Goal: Task Accomplishment & Management: Use online tool/utility

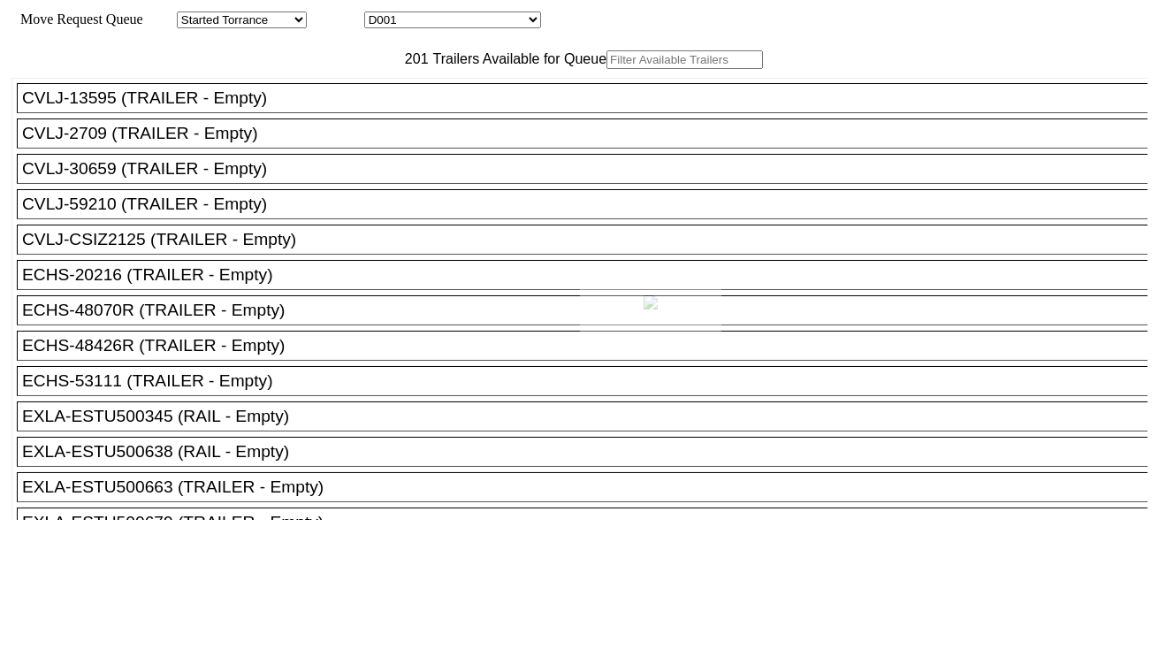
click at [460, 24] on div at bounding box center [579, 336] width 1159 height 672
click at [461, 24] on select "D001 D002 D003 D004 D005 D006 D007 D008 D009 D010 D011 D012 D013 D014 D015 D016…" at bounding box center [452, 19] width 177 height 17
select select "3256"
click at [380, 14] on select "D001 D002 D003 D004 D005 D006 D007 D008 D009 D010 D011 D012 D013 D014 D015 D016…" at bounding box center [452, 19] width 177 height 17
click at [606, 69] on input "text" at bounding box center [684, 59] width 156 height 19
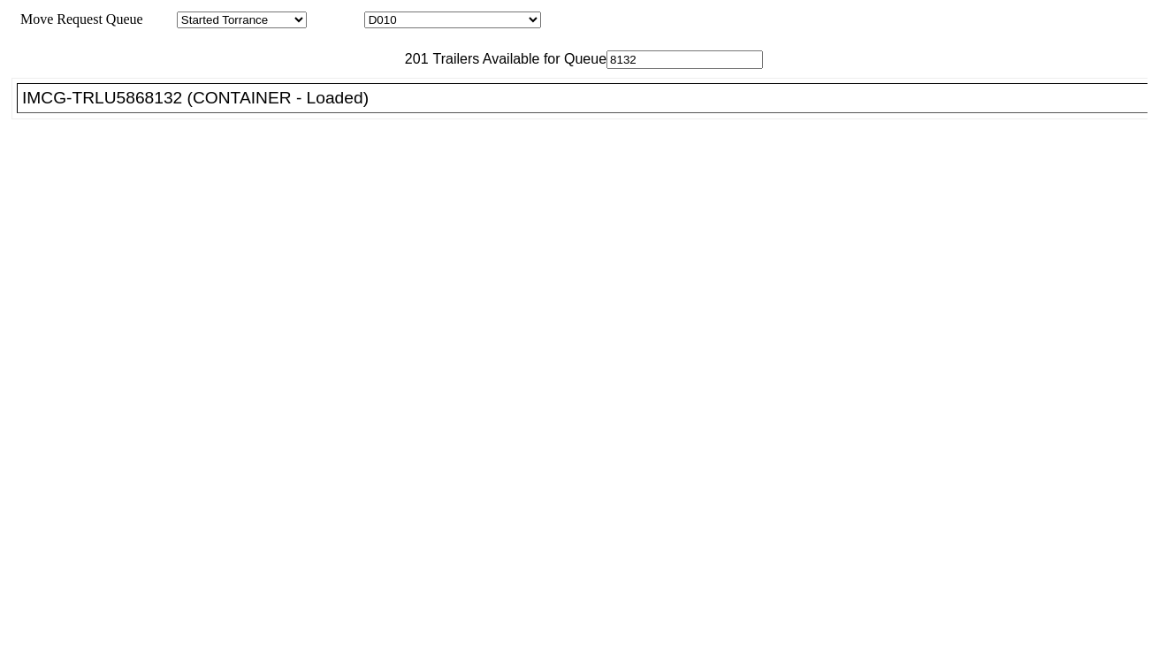
type input "8132"
click at [331, 108] on div "IMCG-TRLU5868132 (CONTAINER - Loaded)" at bounding box center [590, 97] width 1136 height 19
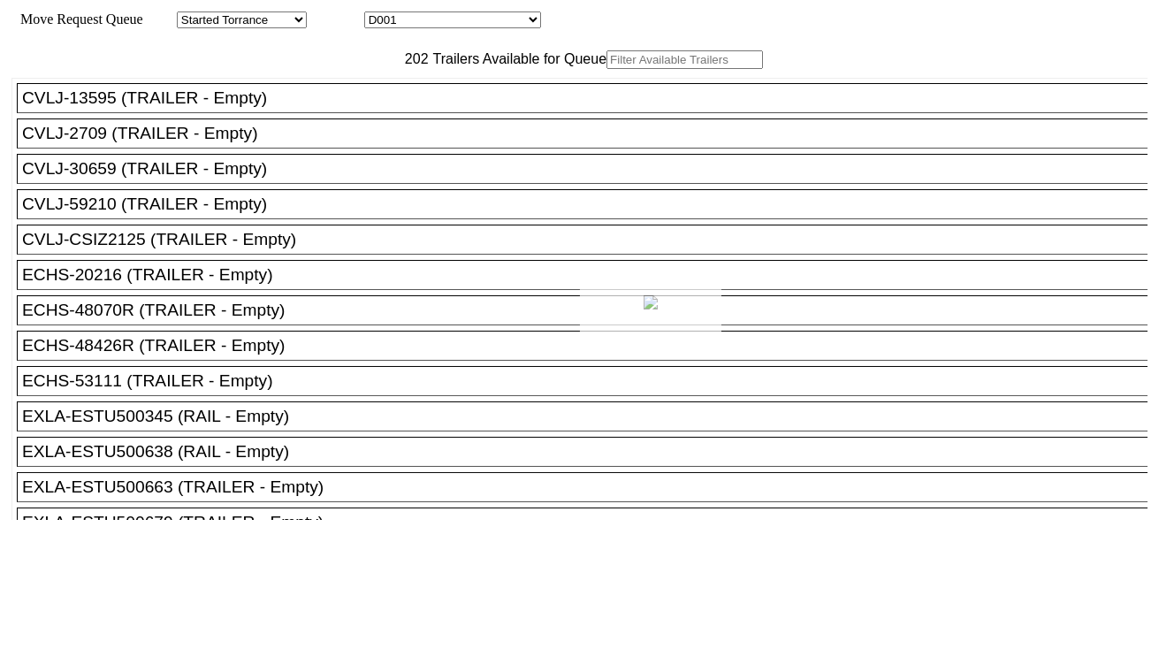
click at [492, 19] on div at bounding box center [579, 336] width 1159 height 672
click at [493, 23] on select "D001 D002 D003 D004 D005 D006 D007 D008 D009 D010 D011 D012 D013 D014 D015 D016…" at bounding box center [452, 19] width 177 height 17
select select "3257"
click at [380, 14] on select "D001 D002 D003 D004 D005 D006 D007 D008 D009 D010 D011 D012 D013 D014 D015 D016…" at bounding box center [452, 19] width 177 height 17
click at [606, 69] on input "text" at bounding box center [684, 59] width 156 height 19
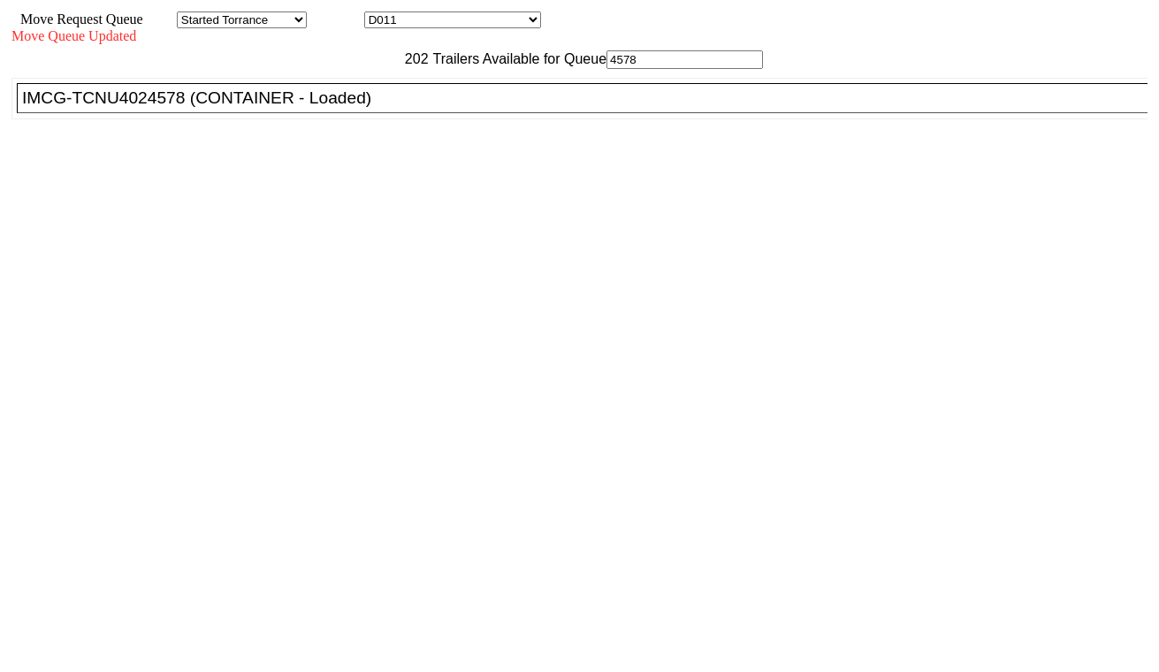
type input "4578"
click at [367, 108] on div "IMCG-TCNU4024578 (CONTAINER - Loaded)" at bounding box center [590, 97] width 1136 height 19
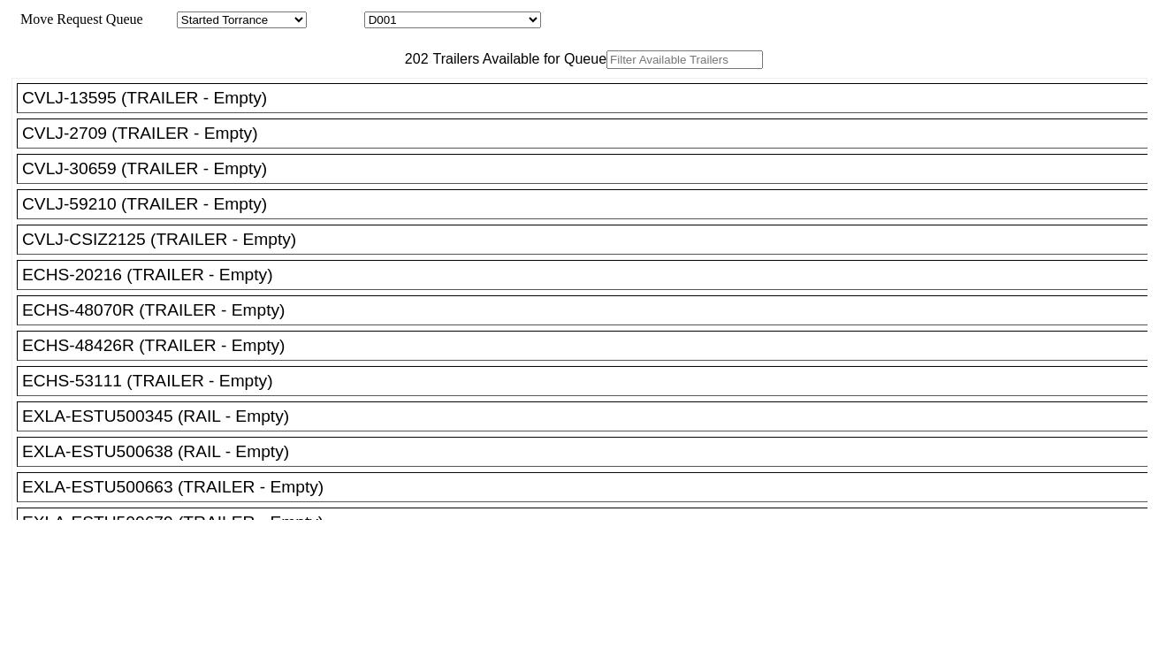
click at [481, 25] on select "D001 D002 D003 D004 D005 D006 D007 D008 D009 D010 D011 D012 D013 D014 D015 D016…" at bounding box center [452, 19] width 177 height 17
select select "3260"
click at [380, 14] on select "D001 D002 D003 D004 D005 D006 D007 D008 D009 D010 D011 D012 D013 D014 D015 D016…" at bounding box center [452, 19] width 177 height 17
click at [606, 69] on input "text" at bounding box center [684, 59] width 156 height 19
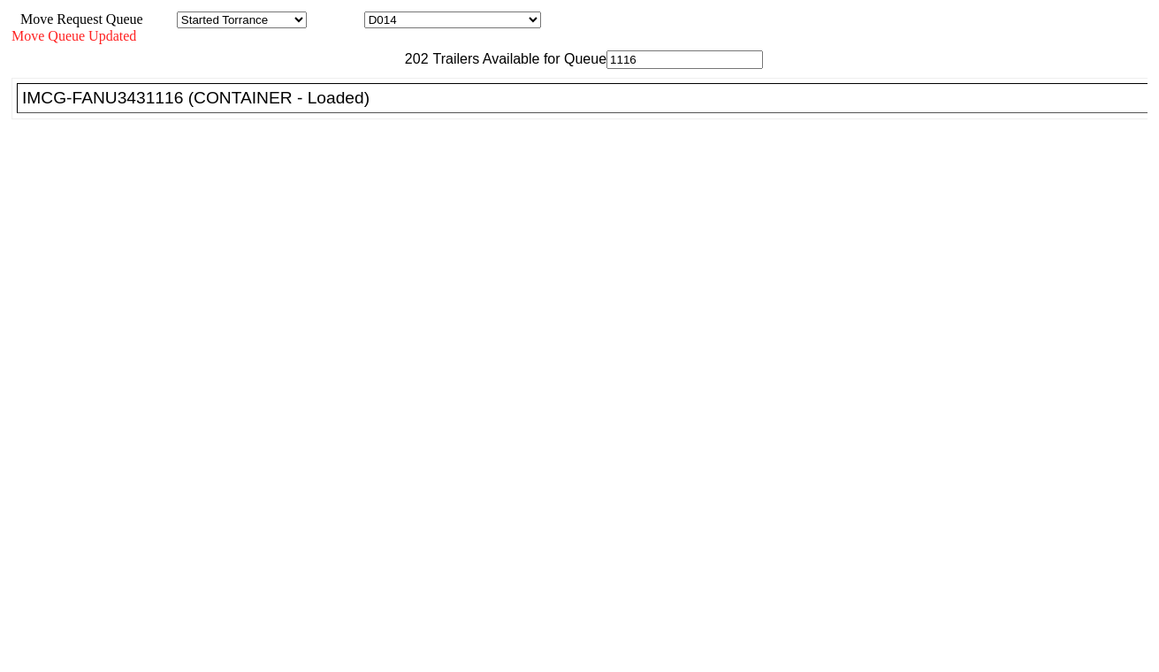
type input "1116"
click at [367, 108] on div "IMCG-FANU3431116 (CONTAINER - Loaded)" at bounding box center [590, 97] width 1136 height 19
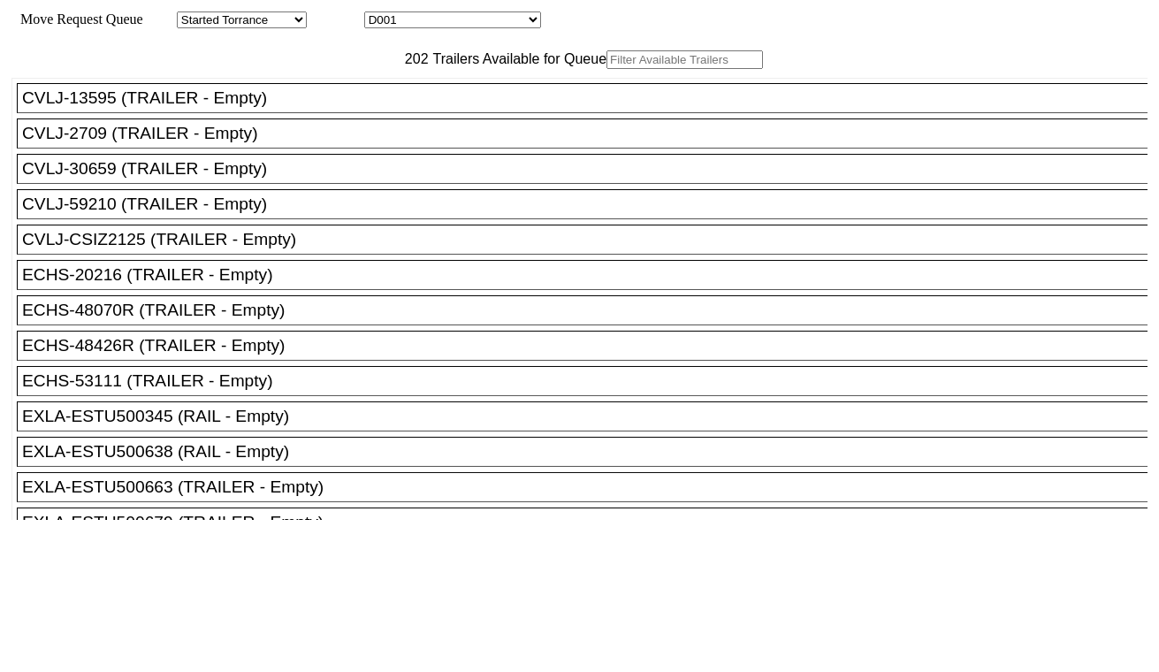
click at [606, 69] on input "text" at bounding box center [684, 59] width 156 height 19
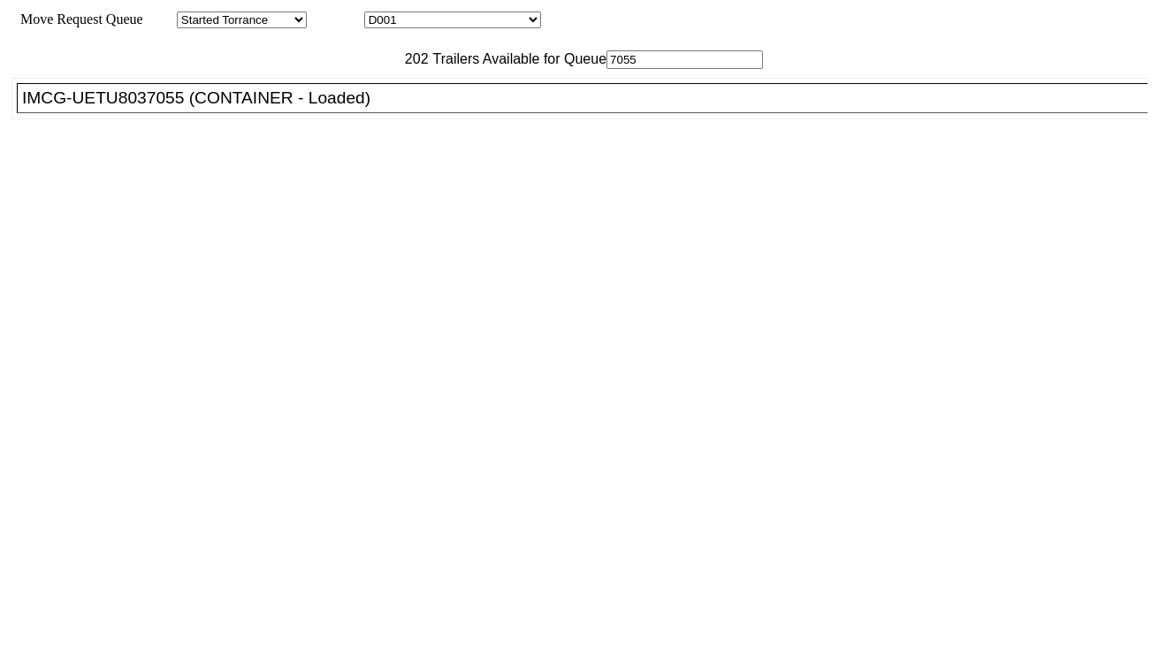
type input "7055"
click at [342, 108] on div "IMCG-UETU8037055 (CONTAINER - Loaded)" at bounding box center [590, 97] width 1136 height 19
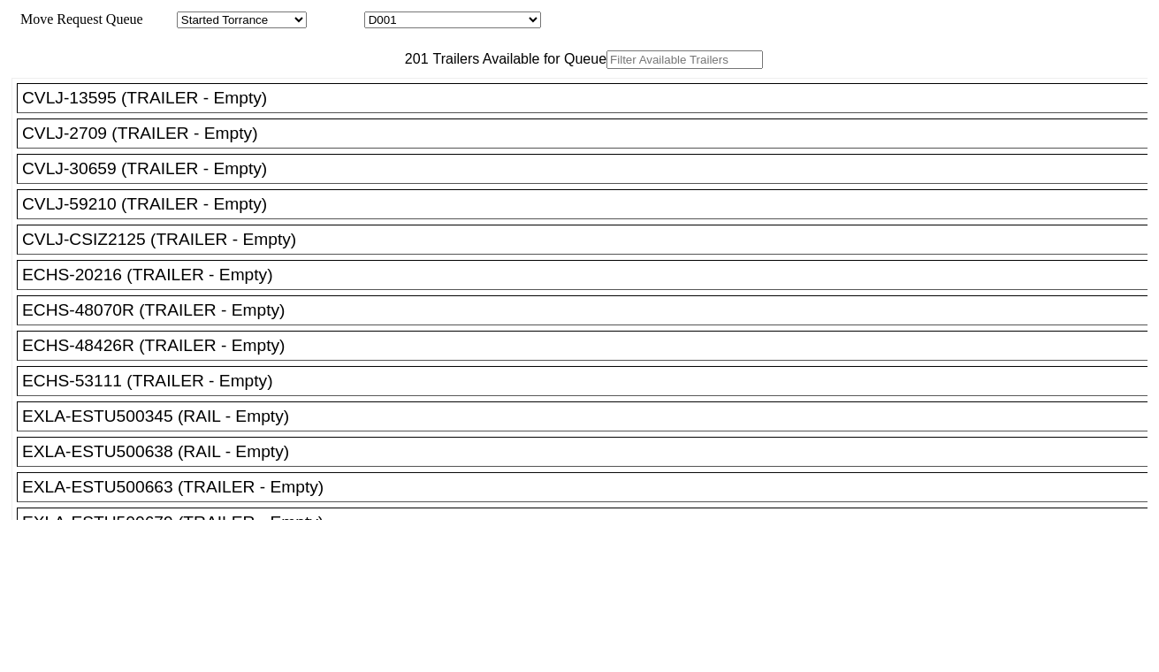
click at [606, 69] on input "text" at bounding box center [684, 59] width 156 height 19
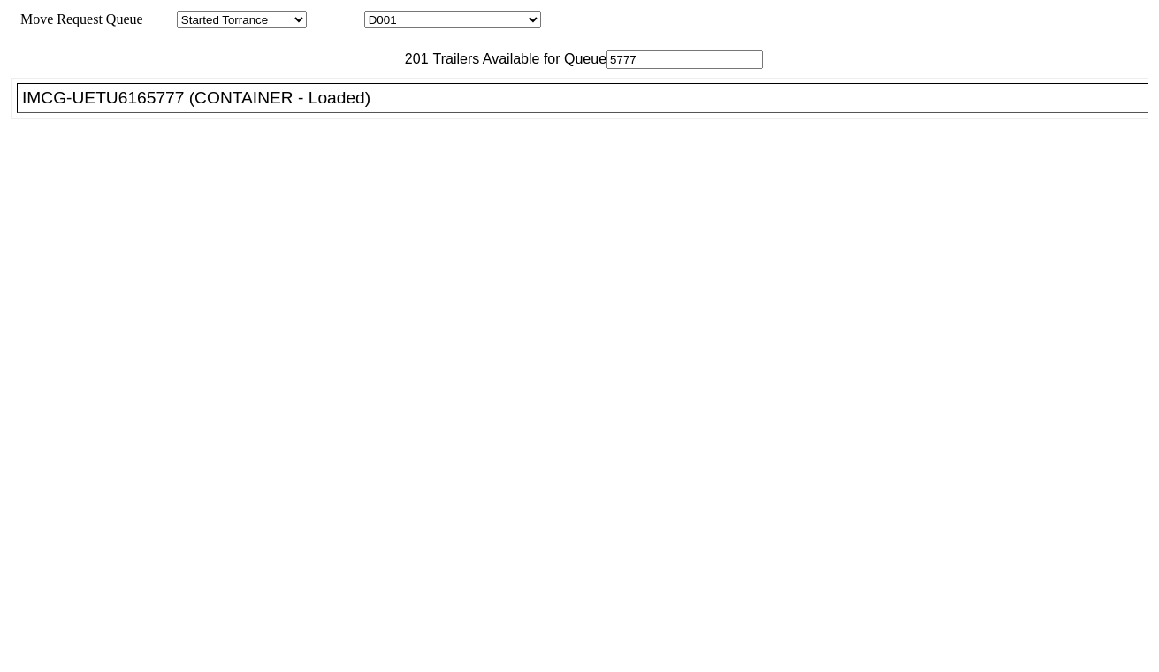
type input "5777"
click at [355, 108] on div "IMCG-UETU6165777 (CONTAINER - Loaded)" at bounding box center [590, 97] width 1136 height 19
